Goal: Transaction & Acquisition: Purchase product/service

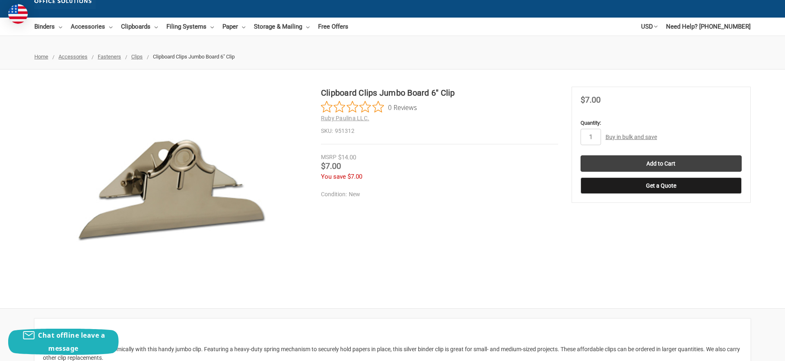
scroll to position [62, 0]
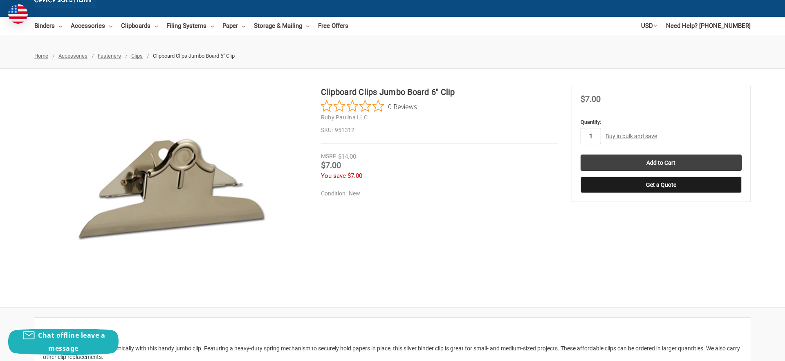
click at [594, 136] on input "1" at bounding box center [591, 136] width 20 height 16
type input "5"
click at [628, 159] on input "Add to Cart" at bounding box center [661, 163] width 161 height 16
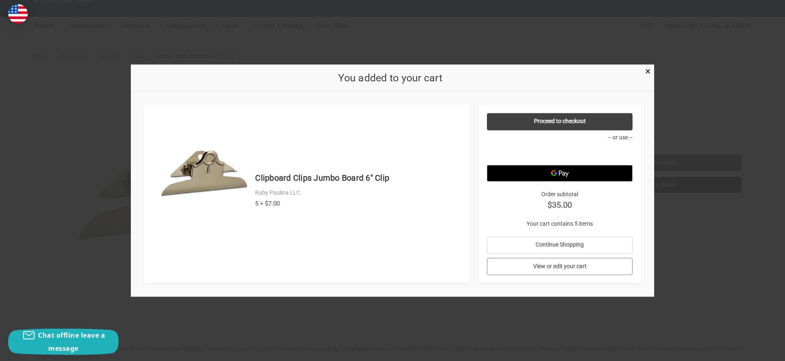
click at [563, 268] on link "View or edit your cart" at bounding box center [560, 266] width 146 height 17
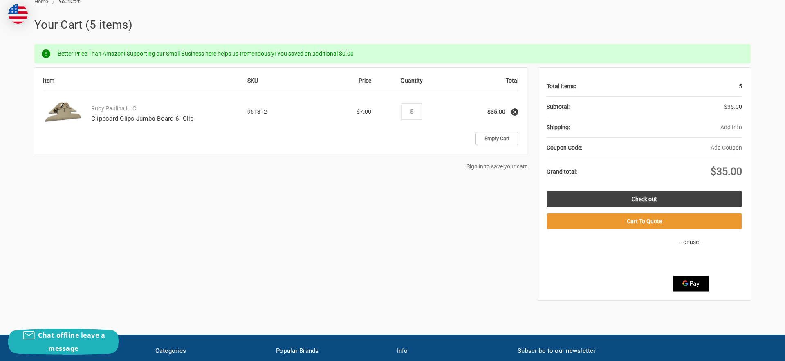
scroll to position [115, 0]
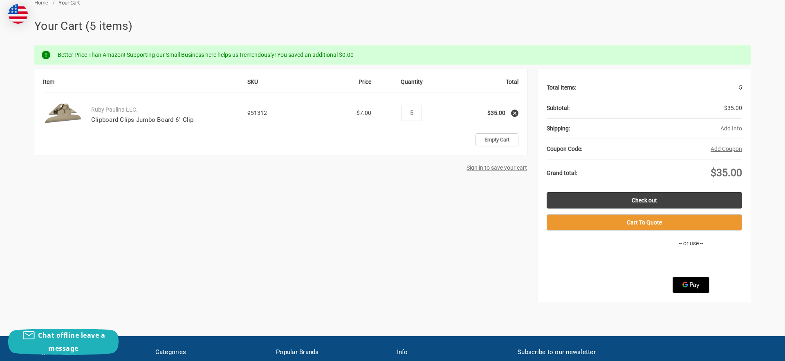
click at [731, 126] on button "Add Info" at bounding box center [732, 128] width 22 height 9
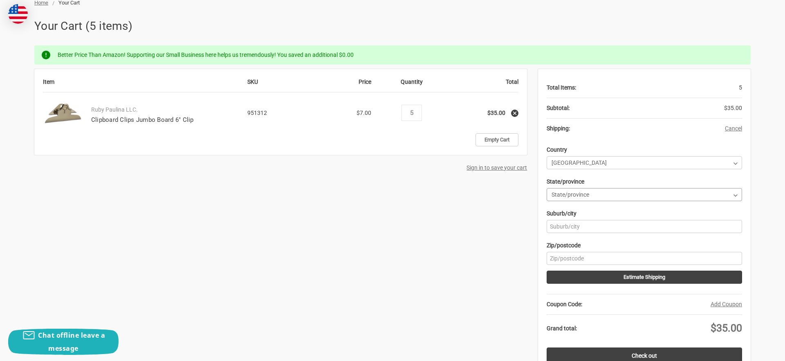
click at [691, 193] on select "State/province Alabama Alaska American Samoa Arizona Arkansas Armed Forces Afri…" at bounding box center [645, 194] width 196 height 13
select select "12"
click at [547, 188] on select "State/province Alabama Alaska American Samoa Arizona Arkansas Armed Forces Afri…" at bounding box center [645, 194] width 196 height 13
click at [623, 258] on input "Zip/postcode" at bounding box center [645, 258] width 196 height 13
type input "91324"
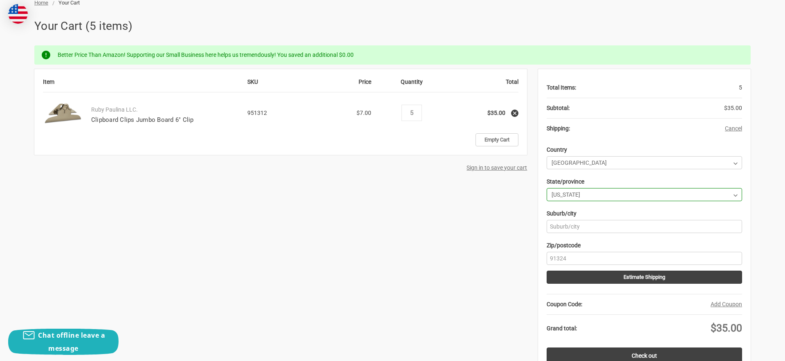
type input "Northridge"
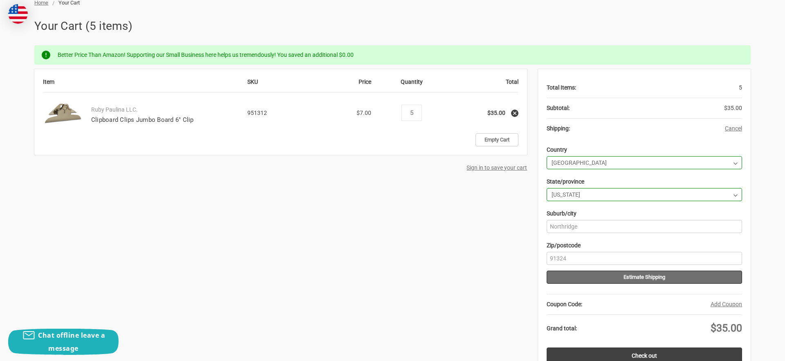
click at [647, 280] on button "Estimate Shipping" at bounding box center [645, 277] width 196 height 13
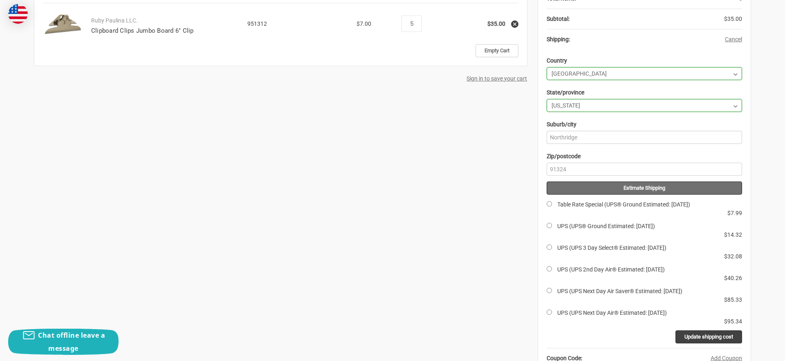
scroll to position [205, 0]
click at [551, 203] on input "Table Rate Special (UPS® Ground Estimated: Mon, Oct 13)" at bounding box center [549, 203] width 5 height 5
radio input "true"
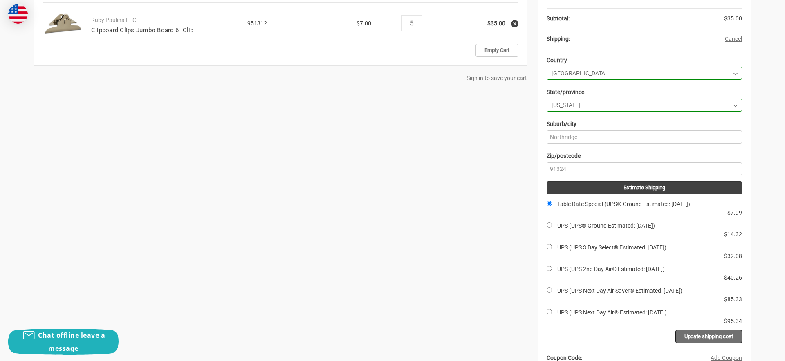
click at [728, 339] on input "Update shipping cost" at bounding box center [709, 336] width 67 height 13
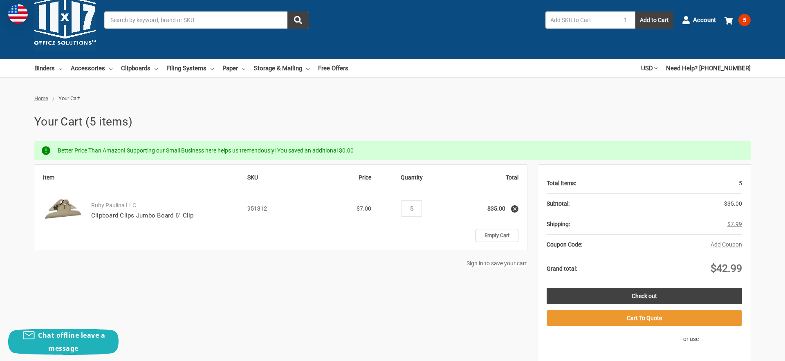
scroll to position [18, 0]
